Goal: Navigation & Orientation: Find specific page/section

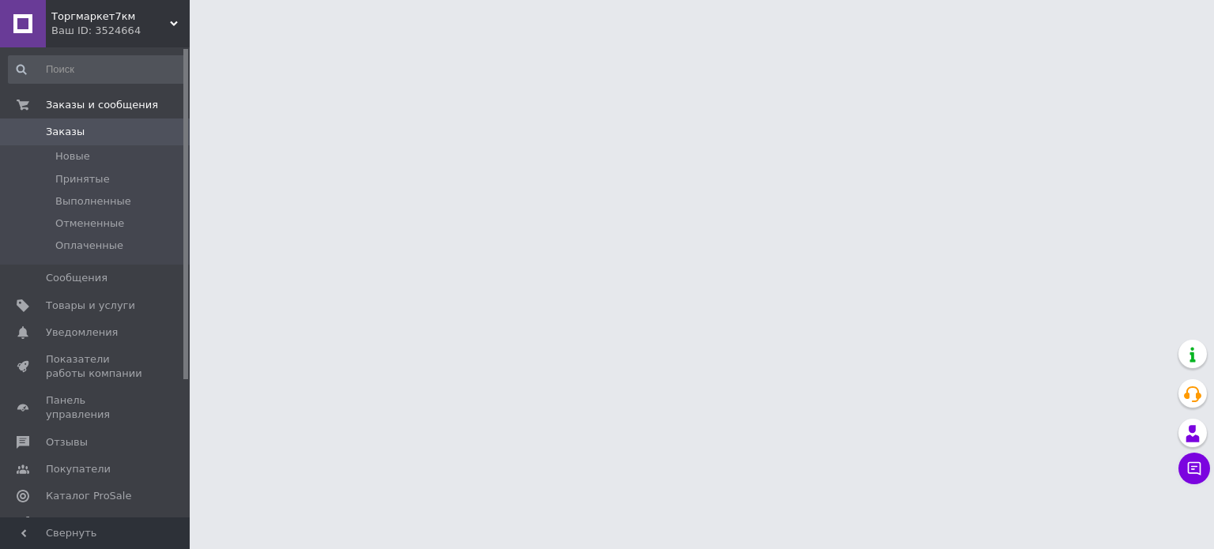
click at [104, 18] on span "Торгмаркет7км" at bounding box center [110, 16] width 119 height 14
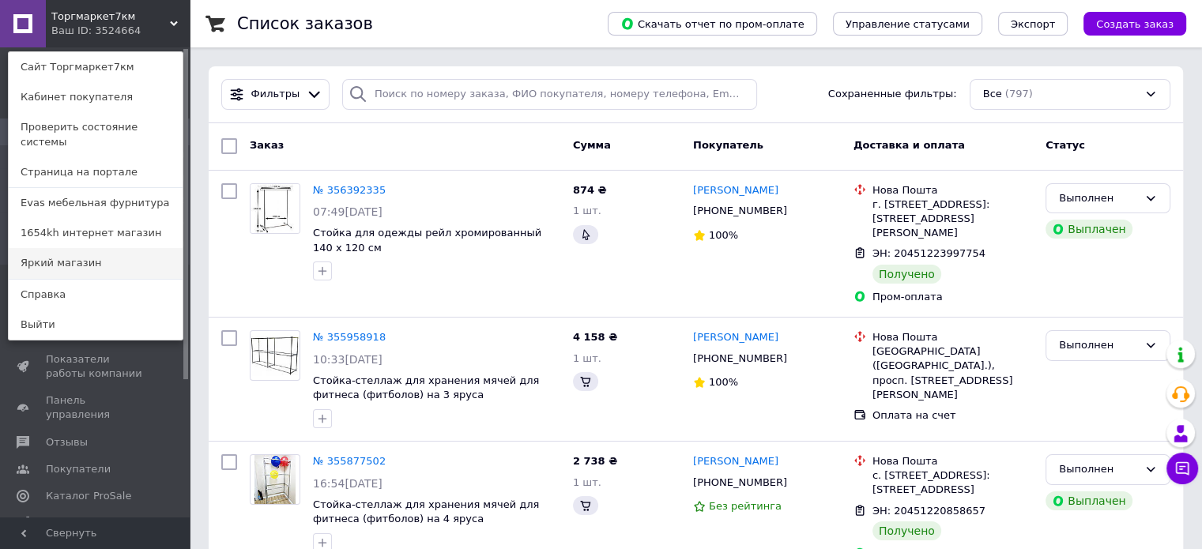
click at [107, 254] on link "Яркий магазин" at bounding box center [96, 263] width 174 height 30
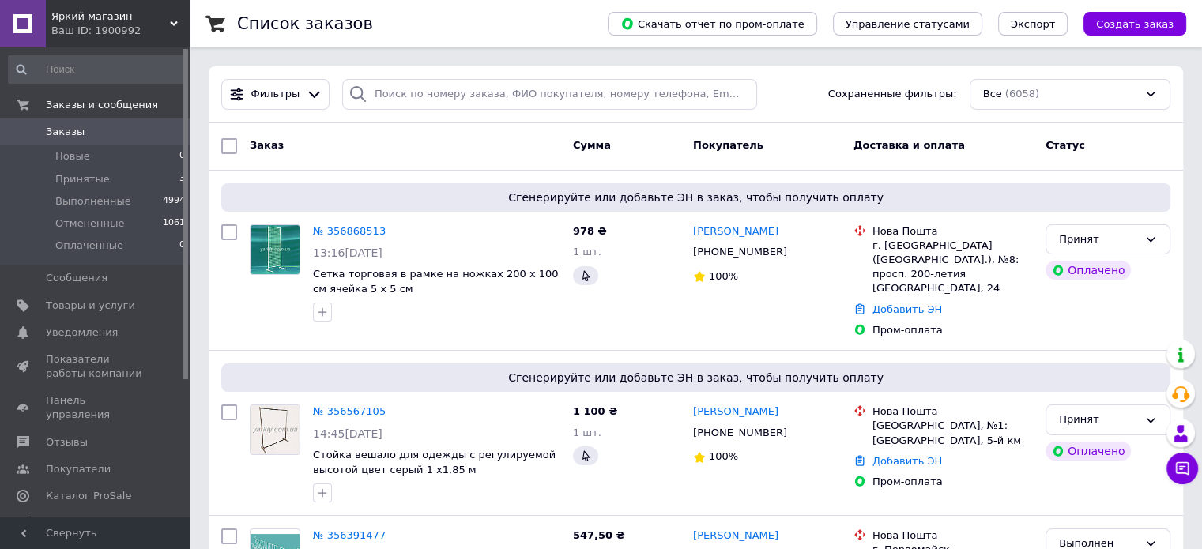
click at [148, 18] on span "Яркий магазин" at bounding box center [110, 16] width 119 height 14
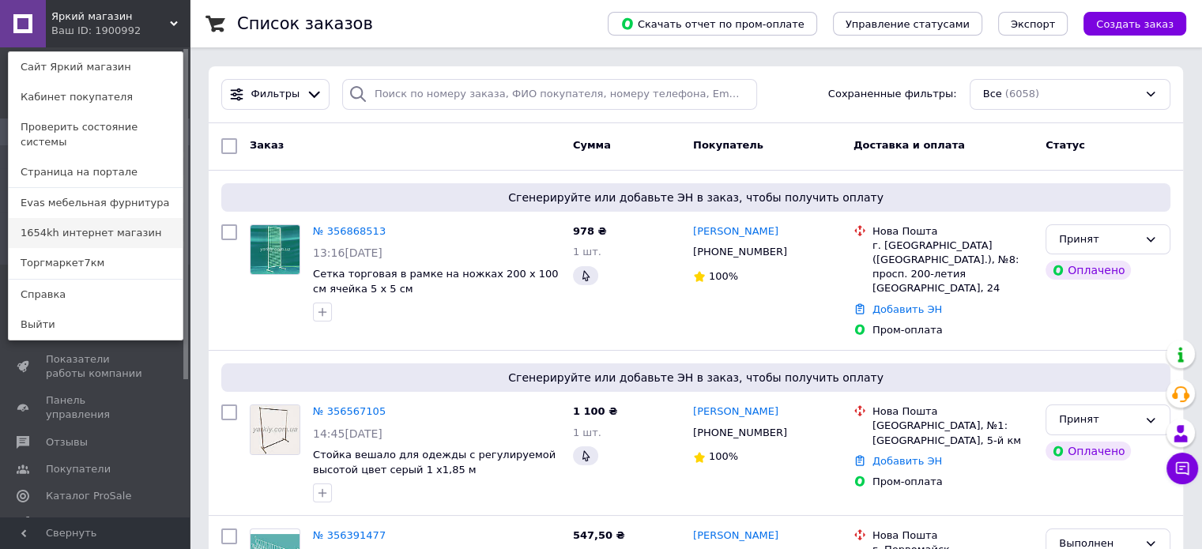
click at [116, 220] on link "1654kh интернет магазин" at bounding box center [96, 233] width 174 height 30
